Goal: Task Accomplishment & Management: Manage account settings

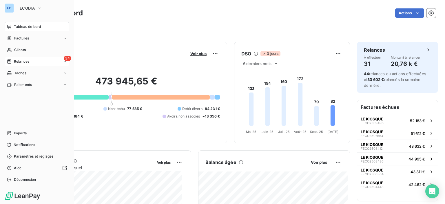
click at [10, 62] on icon at bounding box center [9, 61] width 4 height 4
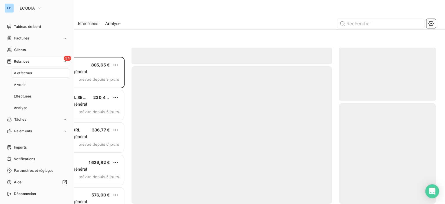
scroll to position [143, 92]
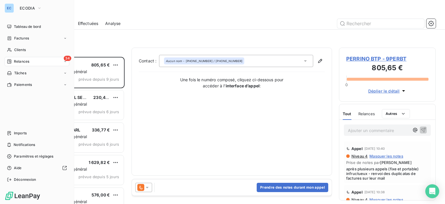
click at [27, 63] on span "Relances" at bounding box center [21, 61] width 15 height 5
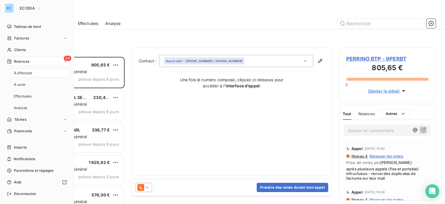
click at [64, 58] on span "34" at bounding box center [68, 58] width 8 height 5
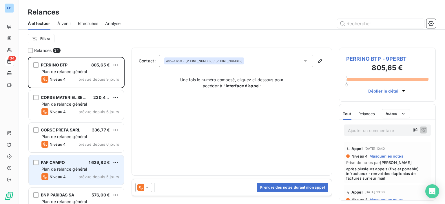
click at [56, 158] on div "PAF CAMPO 1 629,82 € Plan de relance général [PERSON_NAME] 4 prévue depuis 5 jo…" at bounding box center [76, 170] width 95 height 30
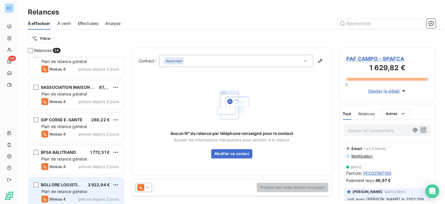
scroll to position [841, 0]
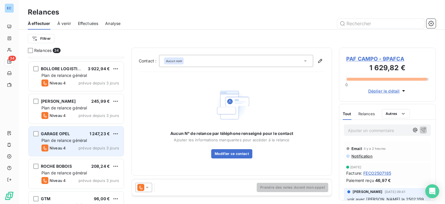
click at [66, 133] on span "GARAGE OPEL" at bounding box center [55, 133] width 29 height 5
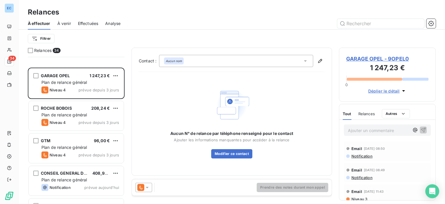
scroll to position [957, 0]
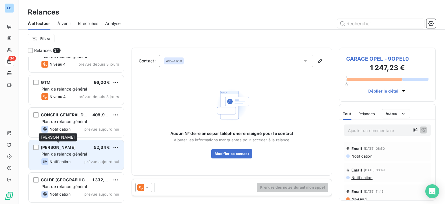
click at [65, 148] on span "[PERSON_NAME]" at bounding box center [58, 147] width 35 height 5
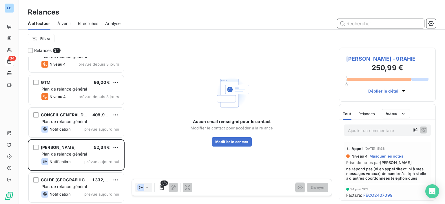
click at [349, 23] on input "text" at bounding box center [380, 23] width 87 height 9
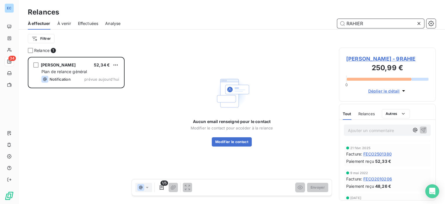
scroll to position [58, 0]
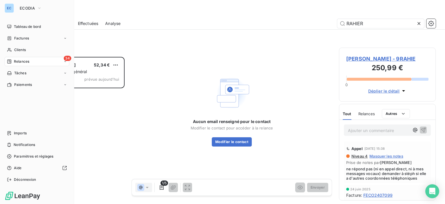
click at [15, 61] on span "Relances" at bounding box center [21, 61] width 15 height 5
click at [12, 59] on div "Relances" at bounding box center [18, 61] width 22 height 5
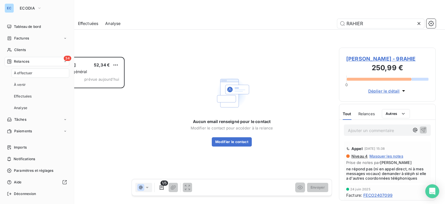
click at [24, 62] on span "Relances" at bounding box center [21, 61] width 15 height 5
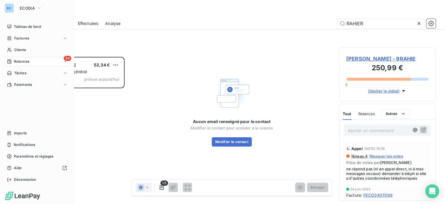
click at [24, 62] on span "Relances" at bounding box center [21, 61] width 15 height 5
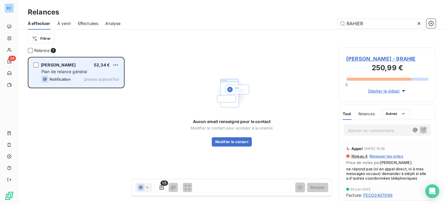
click at [95, 62] on span "52,34 €" at bounding box center [102, 64] width 16 height 5
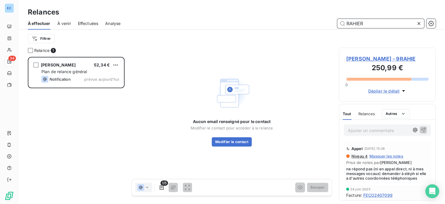
click at [374, 28] on input "RAHIER" at bounding box center [380, 23] width 87 height 9
type input "R"
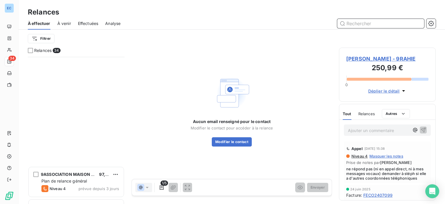
scroll to position [783, 0]
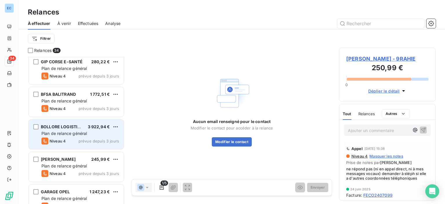
click at [97, 127] on span "3 922,94 €" at bounding box center [99, 126] width 22 height 5
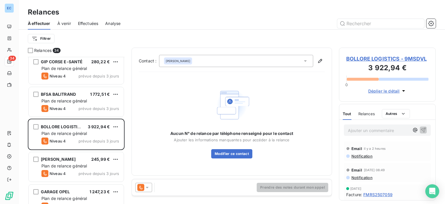
click at [354, 62] on span "BOLLORE LOGISTICS - 9MSDVL" at bounding box center [387, 59] width 82 height 8
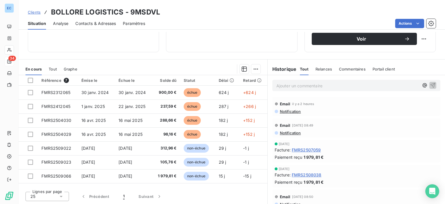
scroll to position [29, 0]
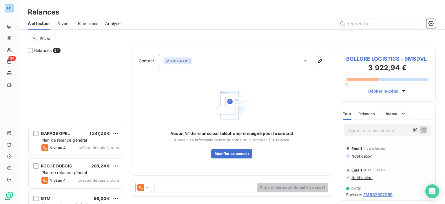
scroll to position [957, 0]
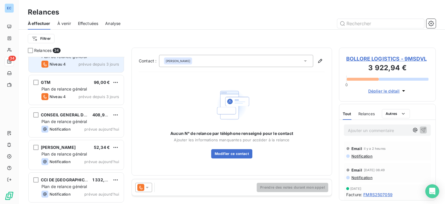
click at [108, 69] on div "ROCHE BOBOIS 208,24 € Plan de relance général [PERSON_NAME] 4 prévue depuis 3 j…" at bounding box center [76, 58] width 95 height 30
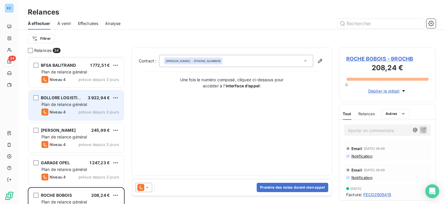
scroll to position [957, 0]
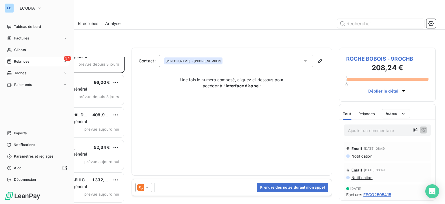
click at [32, 62] on div "34 Relances" at bounding box center [37, 61] width 65 height 9
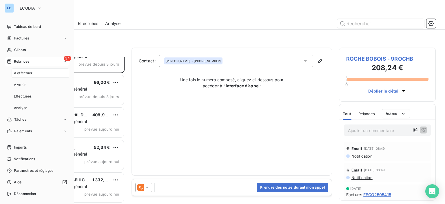
click at [64, 57] on span "34" at bounding box center [68, 58] width 8 height 5
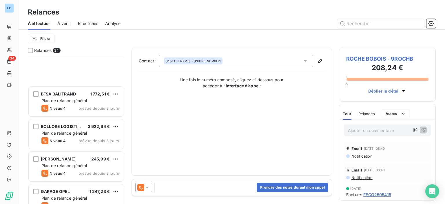
scroll to position [870, 0]
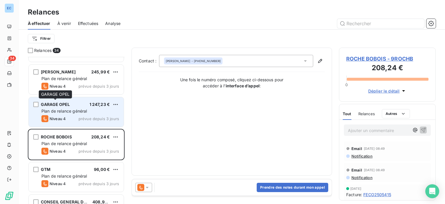
click at [61, 102] on span "GARAGE OPEL" at bounding box center [55, 104] width 29 height 5
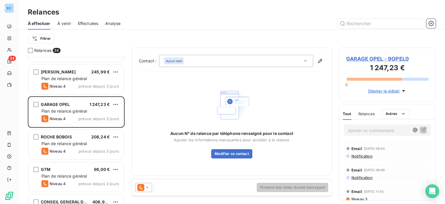
click at [361, 57] on span "GARAGE OPEL - 9OPEL0" at bounding box center [387, 59] width 82 height 8
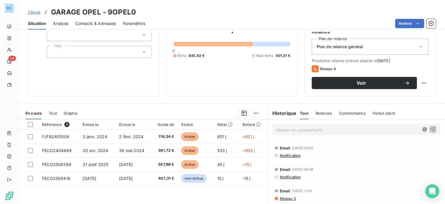
scroll to position [87, 0]
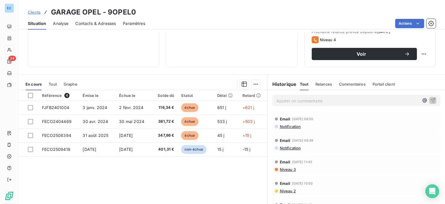
click at [110, 26] on span "Contacts & Adresses" at bounding box center [95, 24] width 41 height 6
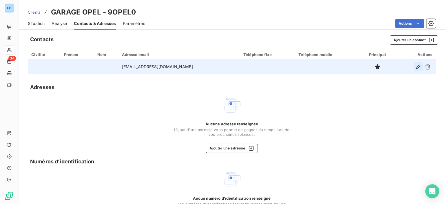
click at [416, 67] on icon "button" at bounding box center [418, 67] width 4 height 4
type input "[EMAIL_ADDRESS][DOMAIN_NAME]"
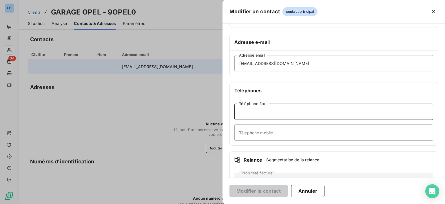
click at [246, 108] on input "Téléphone fixe" at bounding box center [333, 111] width 199 height 16
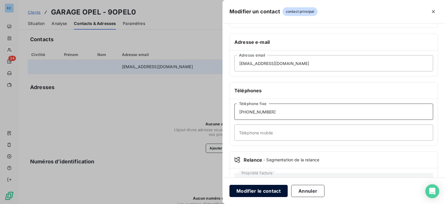
type input "[PHONE_NUMBER]"
click at [265, 190] on button "Modifier le contact" at bounding box center [259, 191] width 58 height 12
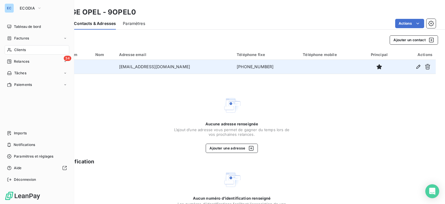
click at [24, 51] on span "Clients" at bounding box center [20, 49] width 12 height 5
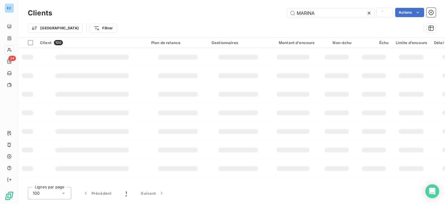
type input "MARINA"
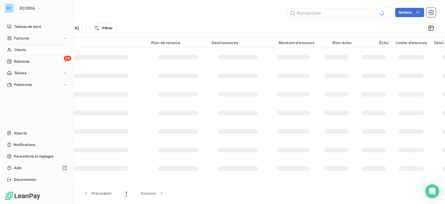
click at [25, 59] on span "Relances" at bounding box center [21, 61] width 15 height 5
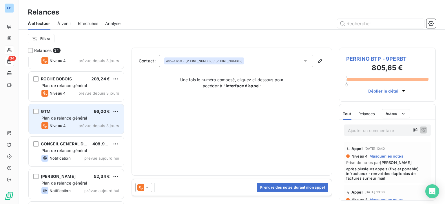
scroll to position [841, 0]
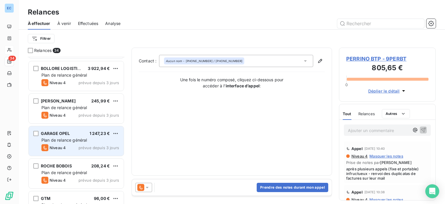
click at [51, 133] on span "GARAGE OPEL" at bounding box center [55, 133] width 29 height 5
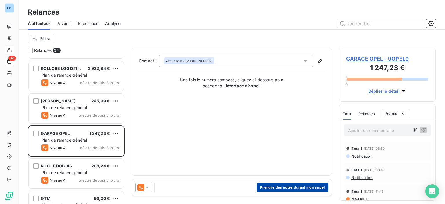
click at [273, 188] on button "Prendre des notes durant mon appel" at bounding box center [293, 187] width 72 height 9
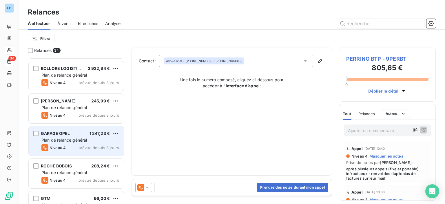
click at [51, 135] on span "GARAGE OPEL" at bounding box center [55, 133] width 29 height 5
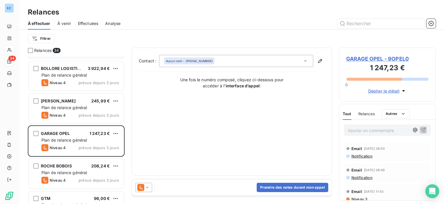
click at [359, 56] on span "GARAGE OPEL - 9OPEL0" at bounding box center [387, 59] width 82 height 8
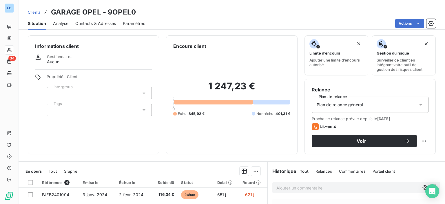
scroll to position [102, 0]
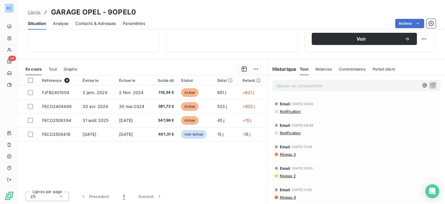
click at [98, 24] on span "Contacts & Adresses" at bounding box center [95, 24] width 41 height 6
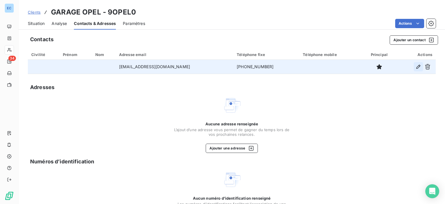
click at [416, 66] on icon "button" at bounding box center [419, 67] width 6 height 6
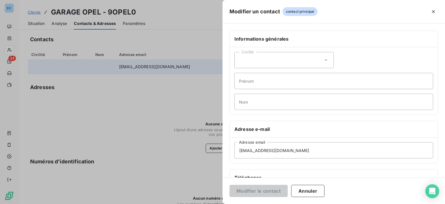
click at [290, 59] on div "Civilité" at bounding box center [283, 60] width 99 height 16
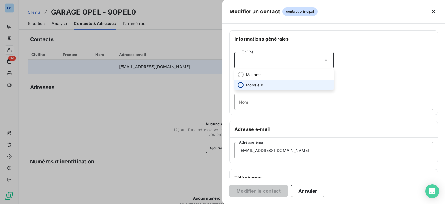
click at [242, 84] on input "radio" at bounding box center [241, 85] width 6 height 6
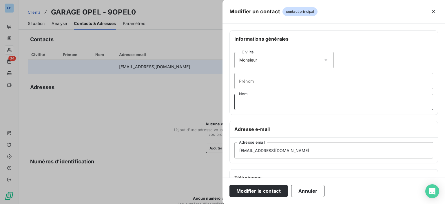
click at [242, 103] on input "Nom" at bounding box center [333, 102] width 199 height 16
type input "ORI"
click at [258, 195] on button "Modifier le contact" at bounding box center [259, 191] width 58 height 12
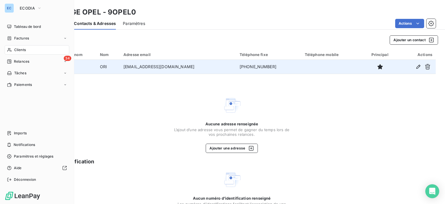
click at [17, 51] on span "Clients" at bounding box center [20, 49] width 12 height 5
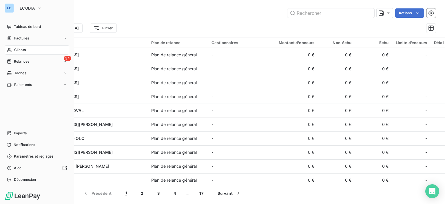
click at [23, 61] on span "Relances" at bounding box center [21, 61] width 15 height 5
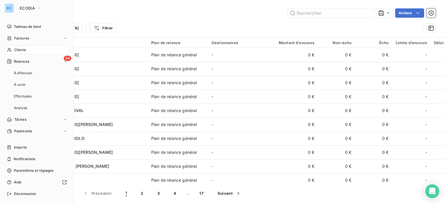
click at [23, 61] on span "Relances" at bounding box center [21, 61] width 15 height 5
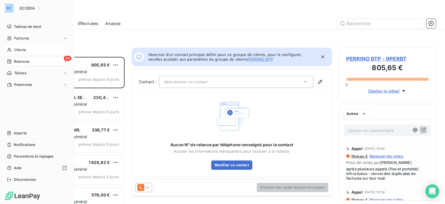
scroll to position [143, 92]
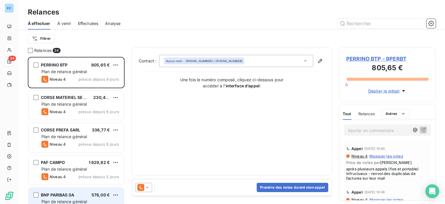
click at [94, 195] on span "576,00 €" at bounding box center [101, 194] width 18 height 5
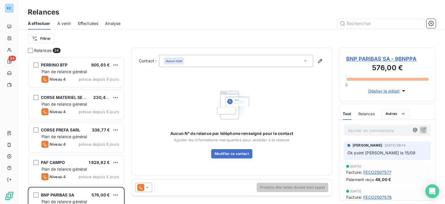
click at [304, 60] on icon at bounding box center [306, 61] width 6 height 6
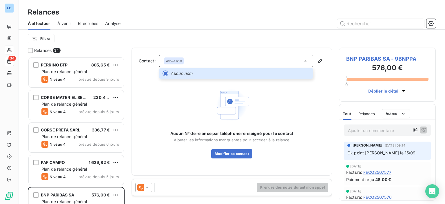
click at [376, 63] on h3 "576,00 €" at bounding box center [387, 69] width 82 height 12
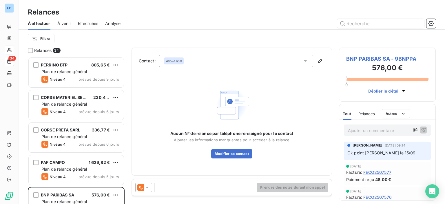
click at [367, 59] on span "BNP PARIBAS SA - 9BNPPA" at bounding box center [387, 59] width 82 height 8
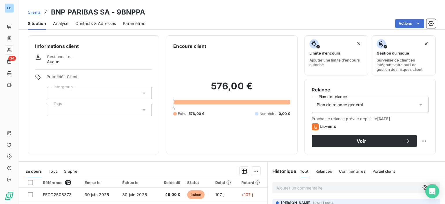
scroll to position [102, 0]
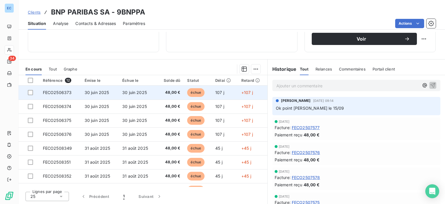
click at [44, 94] on span "FECO2506373" at bounding box center [57, 92] width 29 height 5
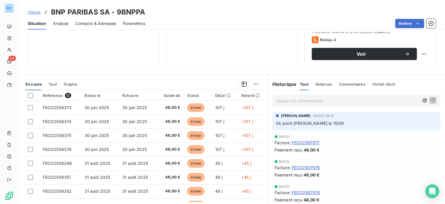
click at [83, 23] on span "Contacts & Adresses" at bounding box center [95, 24] width 41 height 6
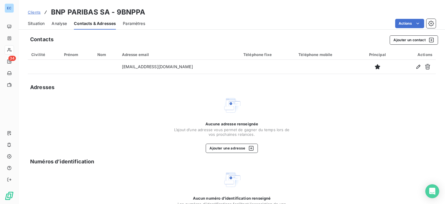
click at [83, 23] on span "Contacts & Adresses" at bounding box center [95, 24] width 42 height 6
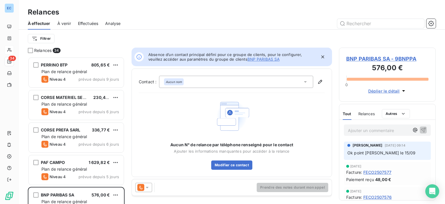
scroll to position [143, 92]
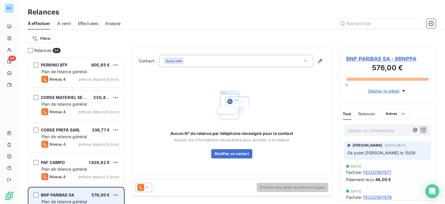
click at [55, 194] on span "BNP PARIBAS SA" at bounding box center [57, 194] width 33 height 5
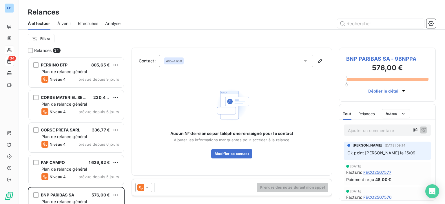
click at [365, 59] on span "BNP PARIBAS SA - 9BNPPA" at bounding box center [387, 59] width 82 height 8
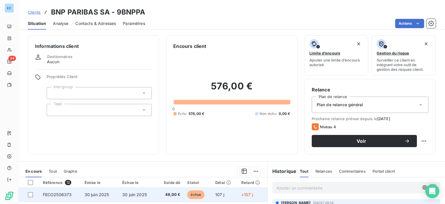
click at [53, 194] on span "FECO2506373" at bounding box center [57, 194] width 29 height 5
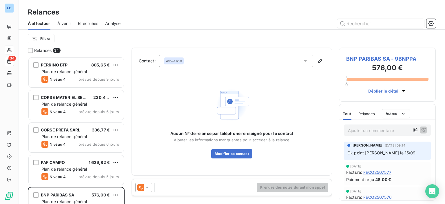
scroll to position [143, 92]
click at [361, 61] on span "BNP PARIBAS SA - 9BNPPA" at bounding box center [387, 59] width 82 height 8
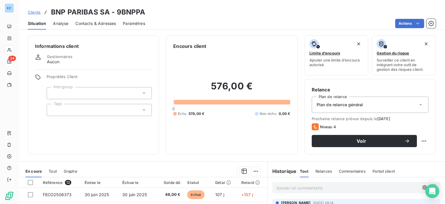
scroll to position [87, 0]
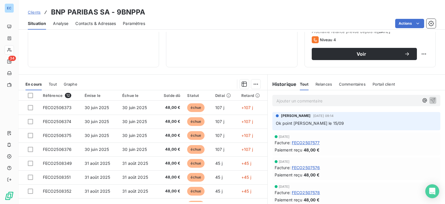
click at [98, 23] on span "Contacts & Adresses" at bounding box center [95, 24] width 41 height 6
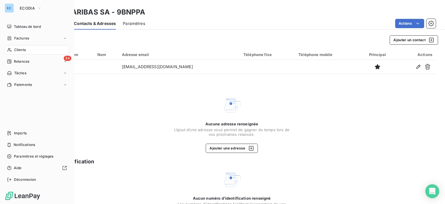
click at [21, 62] on span "Relances" at bounding box center [21, 61] width 15 height 5
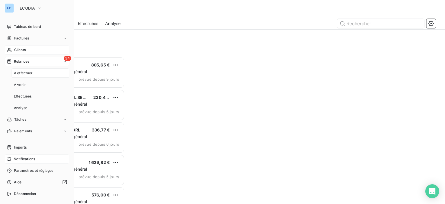
scroll to position [143, 92]
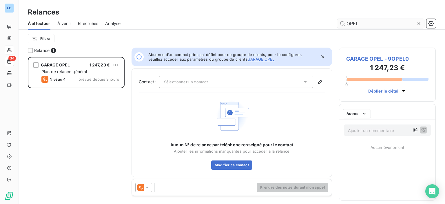
scroll to position [143, 92]
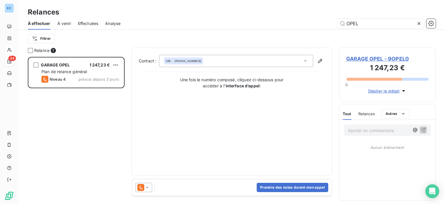
type input "OPEL"
click at [188, 64] on div "ORI - [PHONE_NUMBER]" at bounding box center [183, 60] width 39 height 7
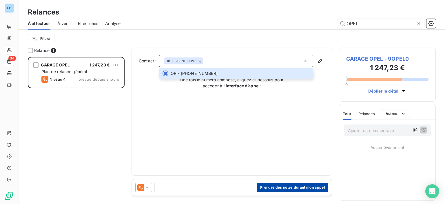
click at [271, 186] on button "Prendre des notes durant mon appel" at bounding box center [293, 187] width 72 height 9
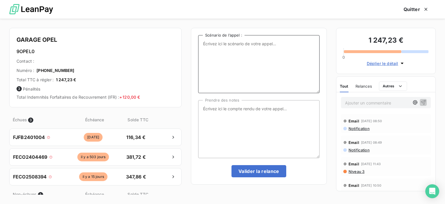
click at [202, 44] on textarea "Scénario de l’appel :" at bounding box center [258, 64] width 121 height 58
type textarea "factures impayées"
click at [203, 110] on textarea "Prendre des notes" at bounding box center [258, 129] width 121 height 58
click at [267, 110] on textarea "Suite appel tél de ce jour avec M." at bounding box center [258, 129] width 121 height 58
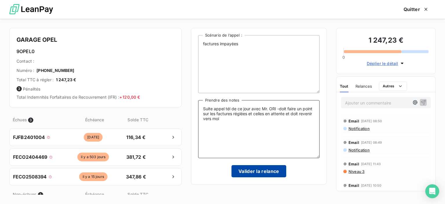
type textarea "Suite appel tél de ce jour avec Mr. ORI -doit faire un point sur les factures r…"
click at [256, 174] on button "Valider la relance" at bounding box center [259, 171] width 55 height 12
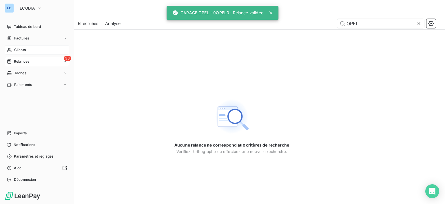
click at [29, 60] on span "Relances" at bounding box center [21, 61] width 15 height 5
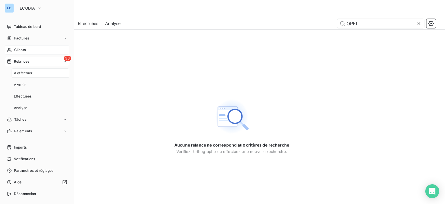
click at [64, 58] on span "33" at bounding box center [68, 58] width 8 height 5
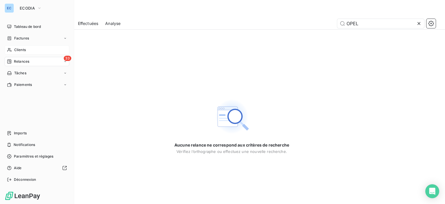
click at [63, 58] on div "33 Relances" at bounding box center [37, 61] width 65 height 9
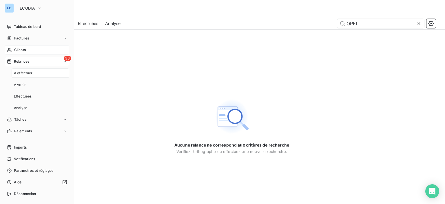
click at [64, 58] on span "33" at bounding box center [68, 58] width 8 height 5
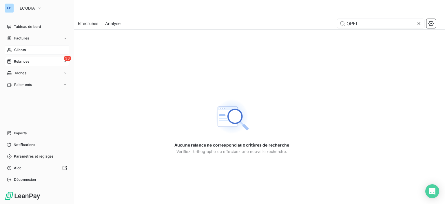
click at [36, 62] on div "33 Relances" at bounding box center [37, 61] width 65 height 9
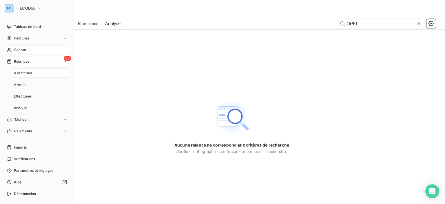
click at [15, 61] on span "Relances" at bounding box center [21, 61] width 15 height 5
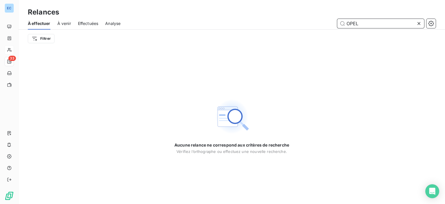
drag, startPoint x: 359, startPoint y: 26, endPoint x: 343, endPoint y: 29, distance: 16.7
click at [343, 29] on div "À effectuer À venir Effectuées Analyse OPEL" at bounding box center [232, 23] width 427 height 12
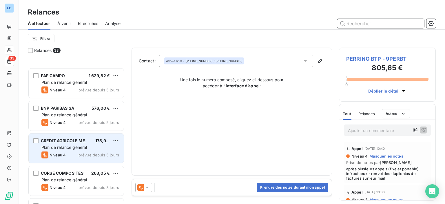
scroll to position [174, 0]
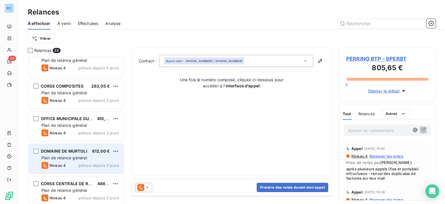
click at [65, 148] on span "DOMAINE DE MURTOLI" at bounding box center [64, 150] width 46 height 5
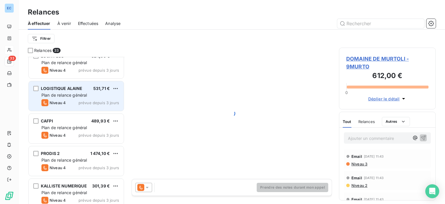
scroll to position [406, 0]
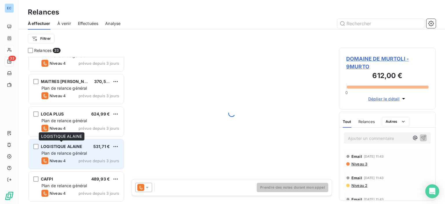
click at [76, 147] on span "LOGISTIQUE ALAINE" at bounding box center [62, 146] width 42 height 5
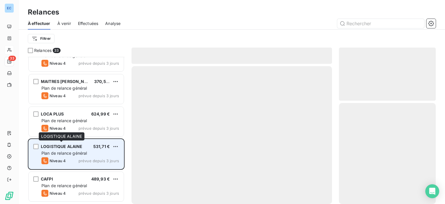
click at [72, 146] on span "LOGISTIQUE ALAINE" at bounding box center [62, 146] width 42 height 5
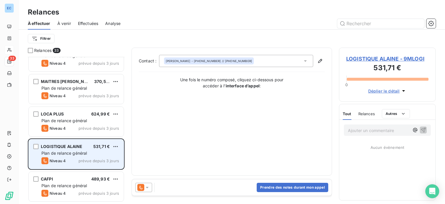
click at [72, 146] on span "LOGISTIQUE ALAINE" at bounding box center [62, 146] width 42 height 5
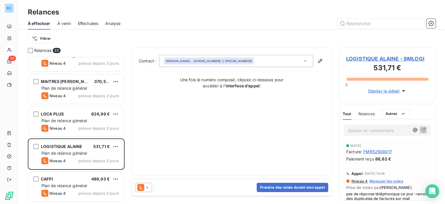
click at [365, 58] on span "LOGISTIQUE ALAINE - 9MLOGI" at bounding box center [387, 59] width 82 height 8
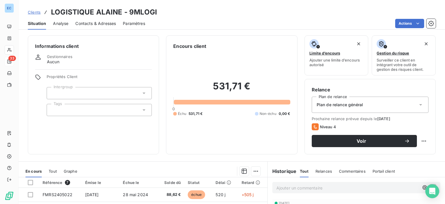
scroll to position [102, 0]
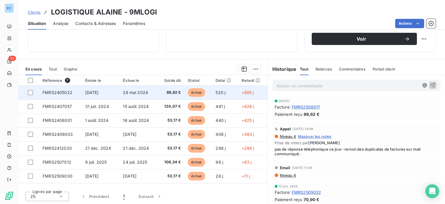
click at [60, 96] on td "FMRS2405022" at bounding box center [60, 92] width 43 height 14
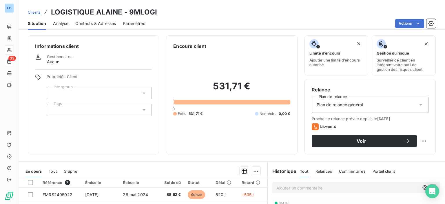
scroll to position [102, 0]
